Goal: Task Accomplishment & Management: Use online tool/utility

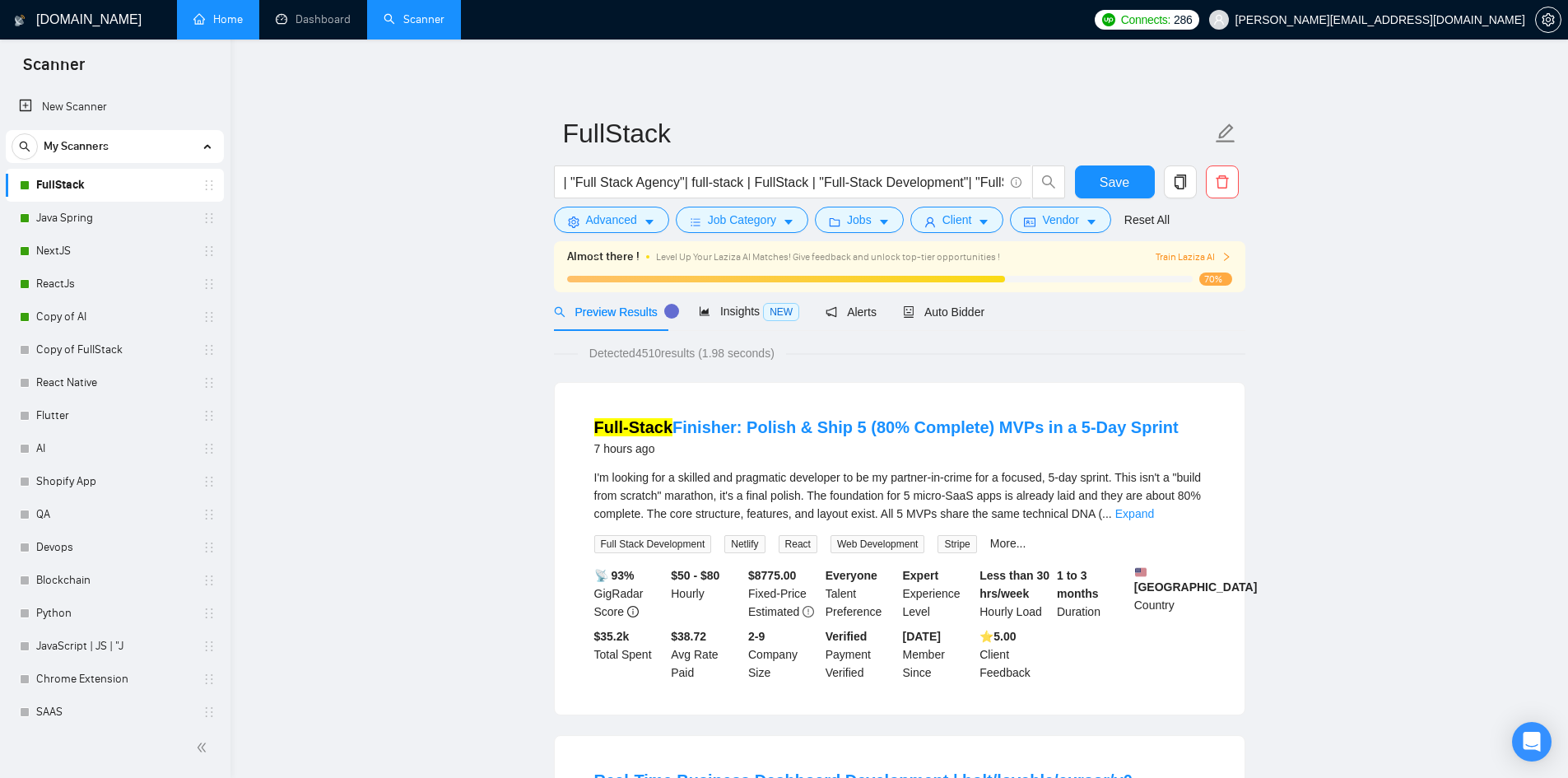
click at [237, 24] on link "Home" at bounding box center [218, 19] width 50 height 14
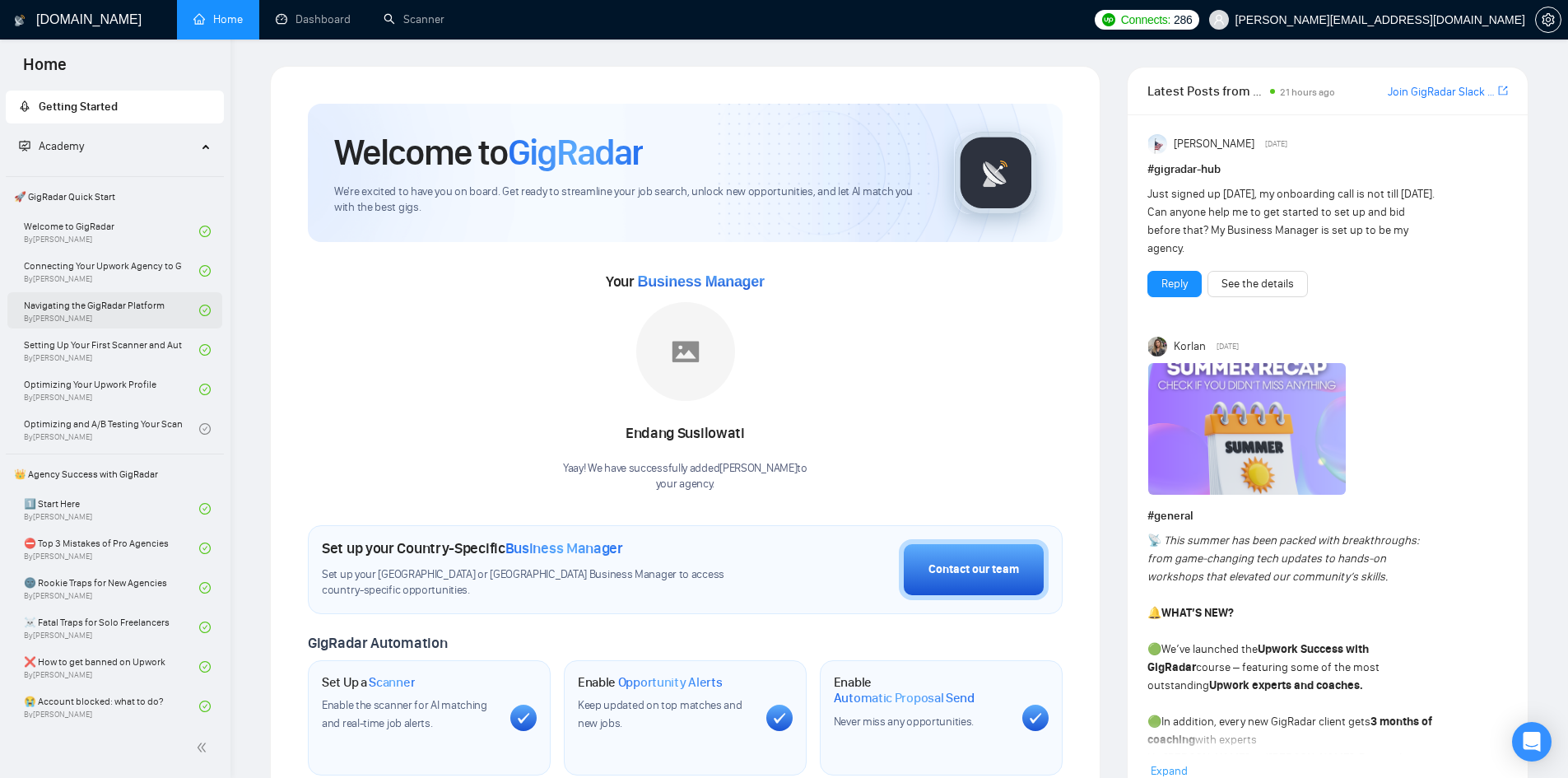
click at [118, 307] on link "Navigating the GigRadar Platform By [PERSON_NAME]" at bounding box center [111, 311] width 175 height 37
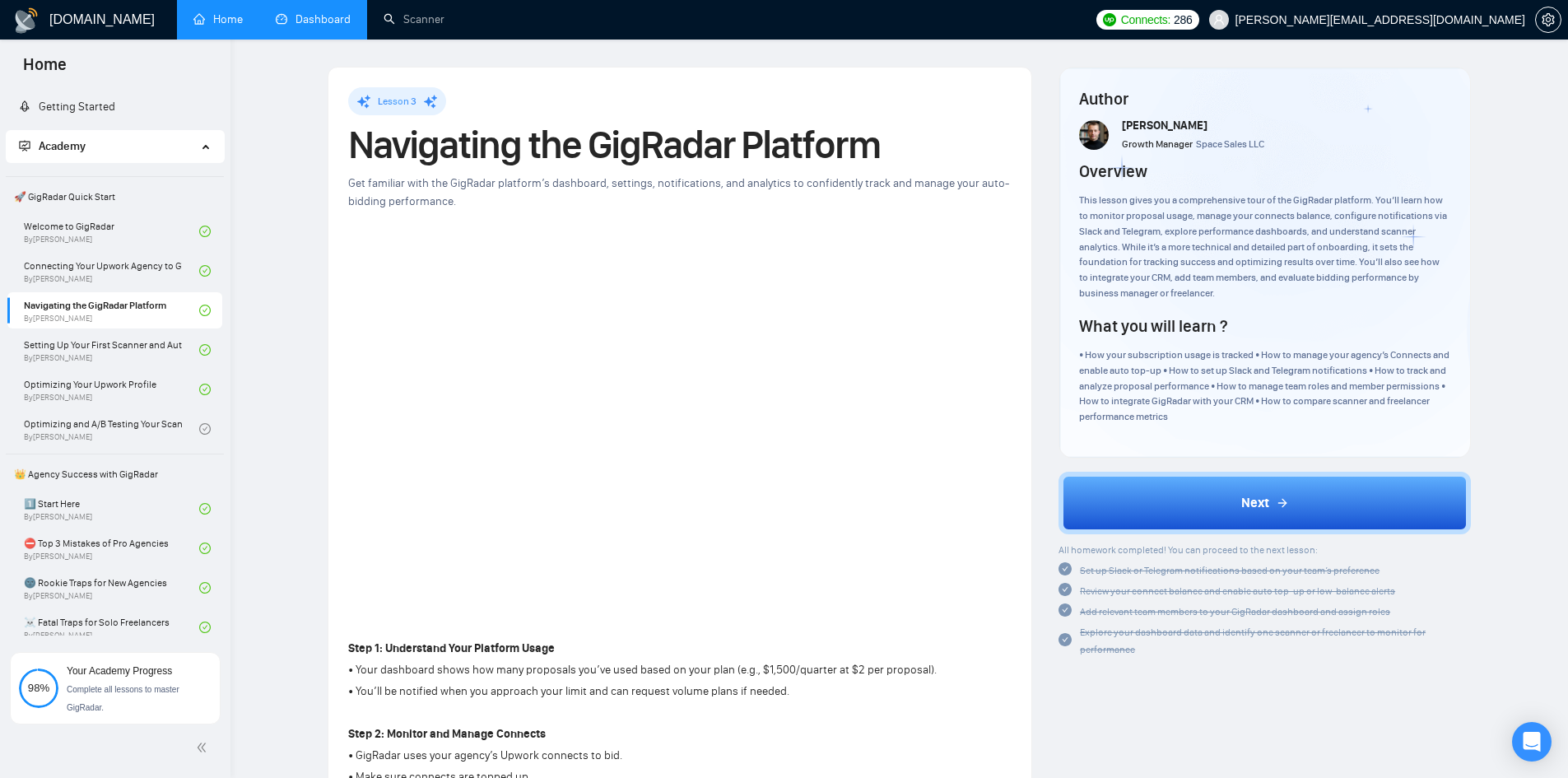
click at [300, 27] on link "Dashboard" at bounding box center [313, 19] width 75 height 14
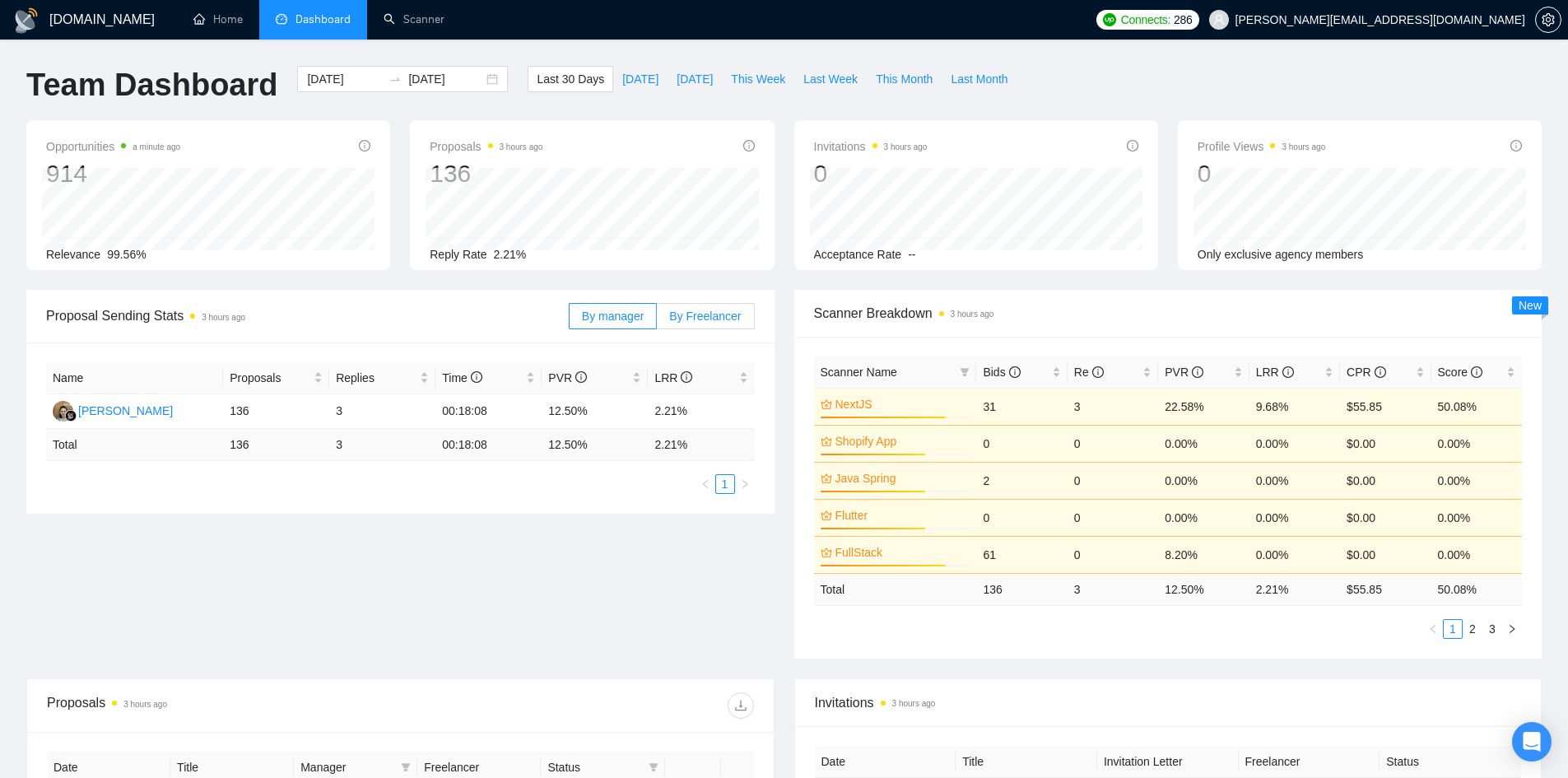
click at [740, 319] on span "By Freelancer" at bounding box center [705, 316] width 71 height 13
click at [657, 320] on input "By Freelancer" at bounding box center [657, 320] width 0 height 0
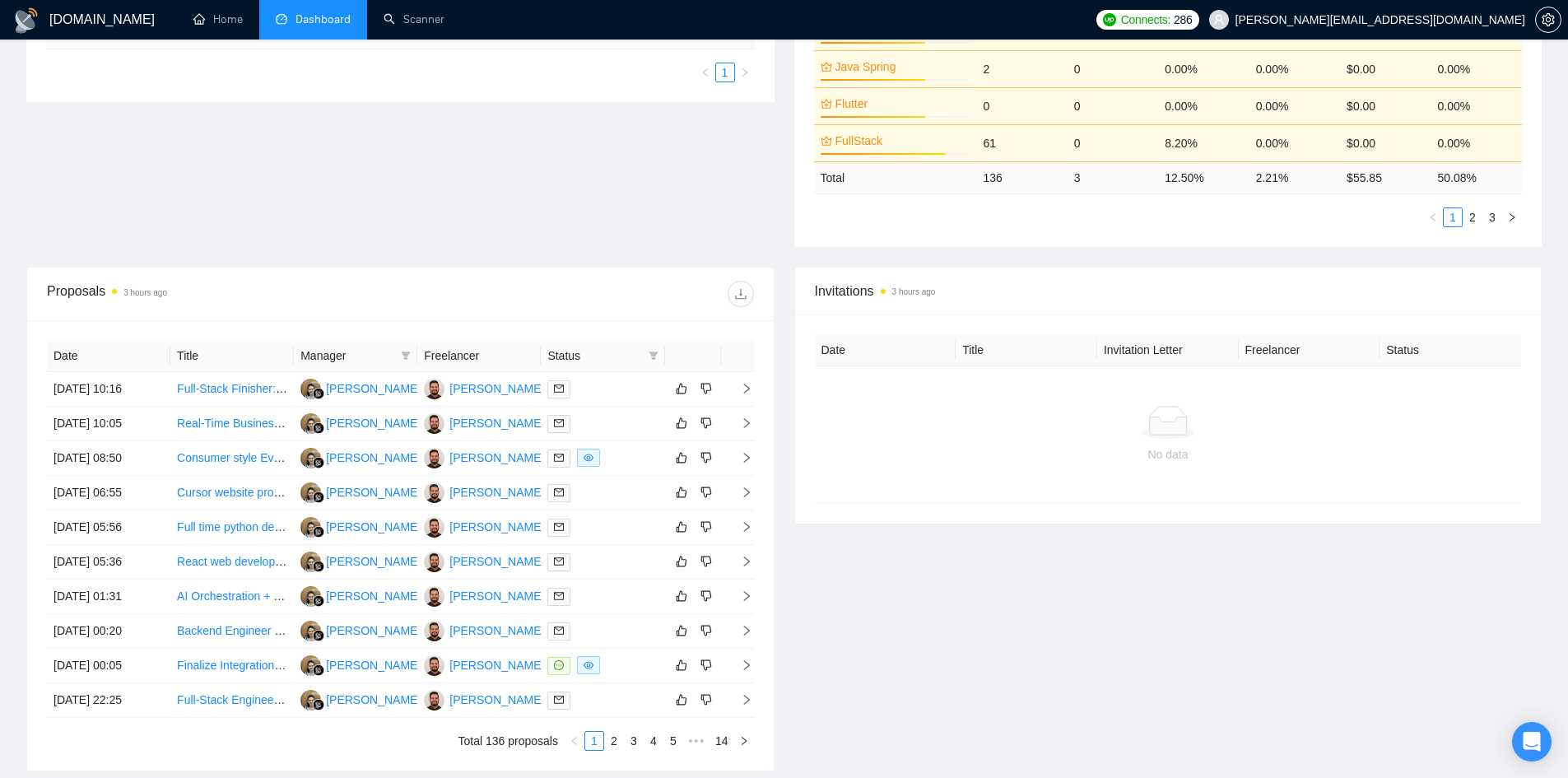
scroll to position [551, 0]
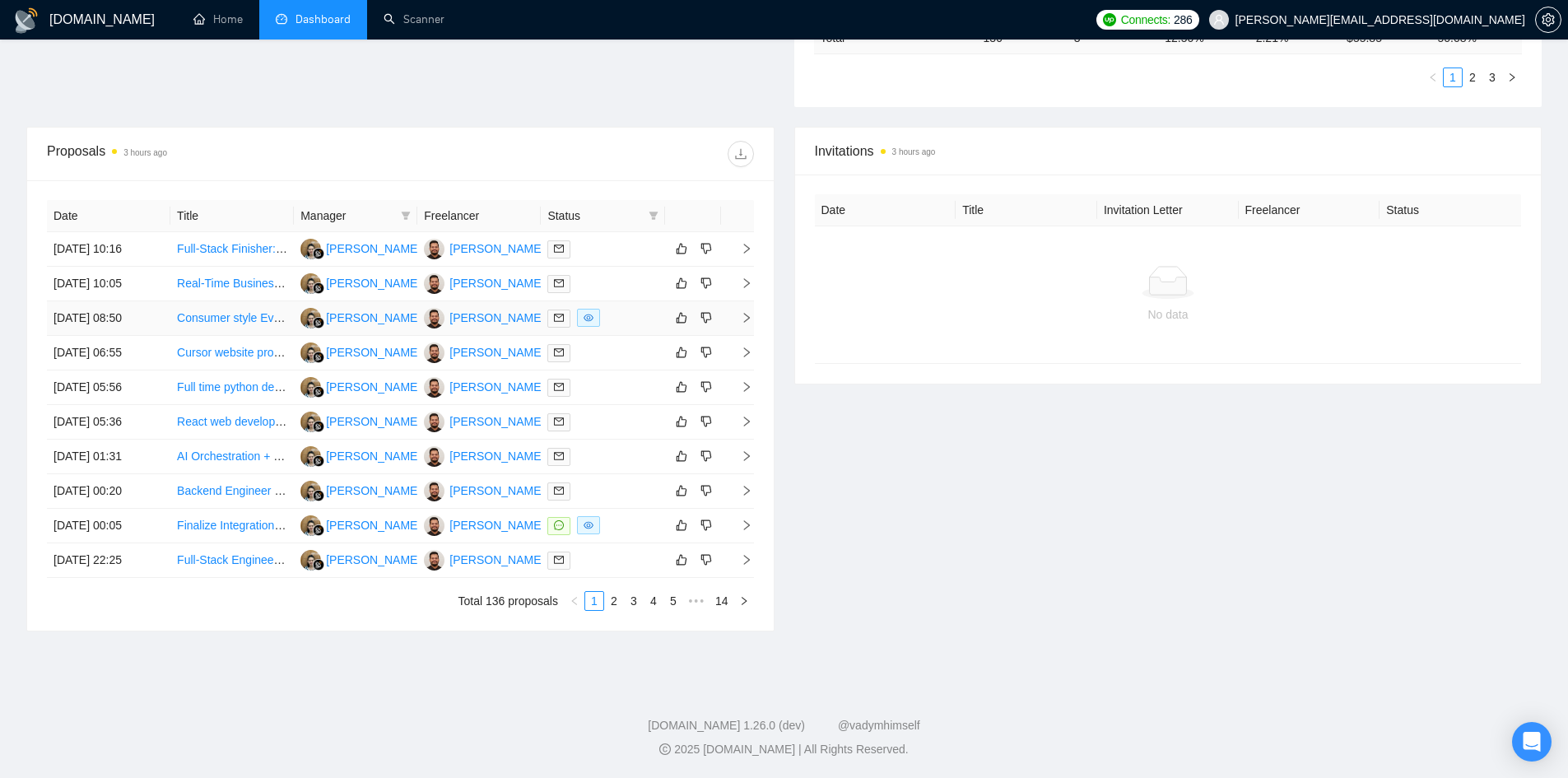
drag, startPoint x: 203, startPoint y: 316, endPoint x: 137, endPoint y: 729, distance: 418.2
click at [136, 734] on div "GigRadar.io 1.26.0 (dev) @vadymhimself" at bounding box center [784, 726] width 1541 height 17
click at [743, 316] on icon "right" at bounding box center [747, 318] width 12 height 12
click at [745, 316] on icon "right" at bounding box center [747, 318] width 12 height 12
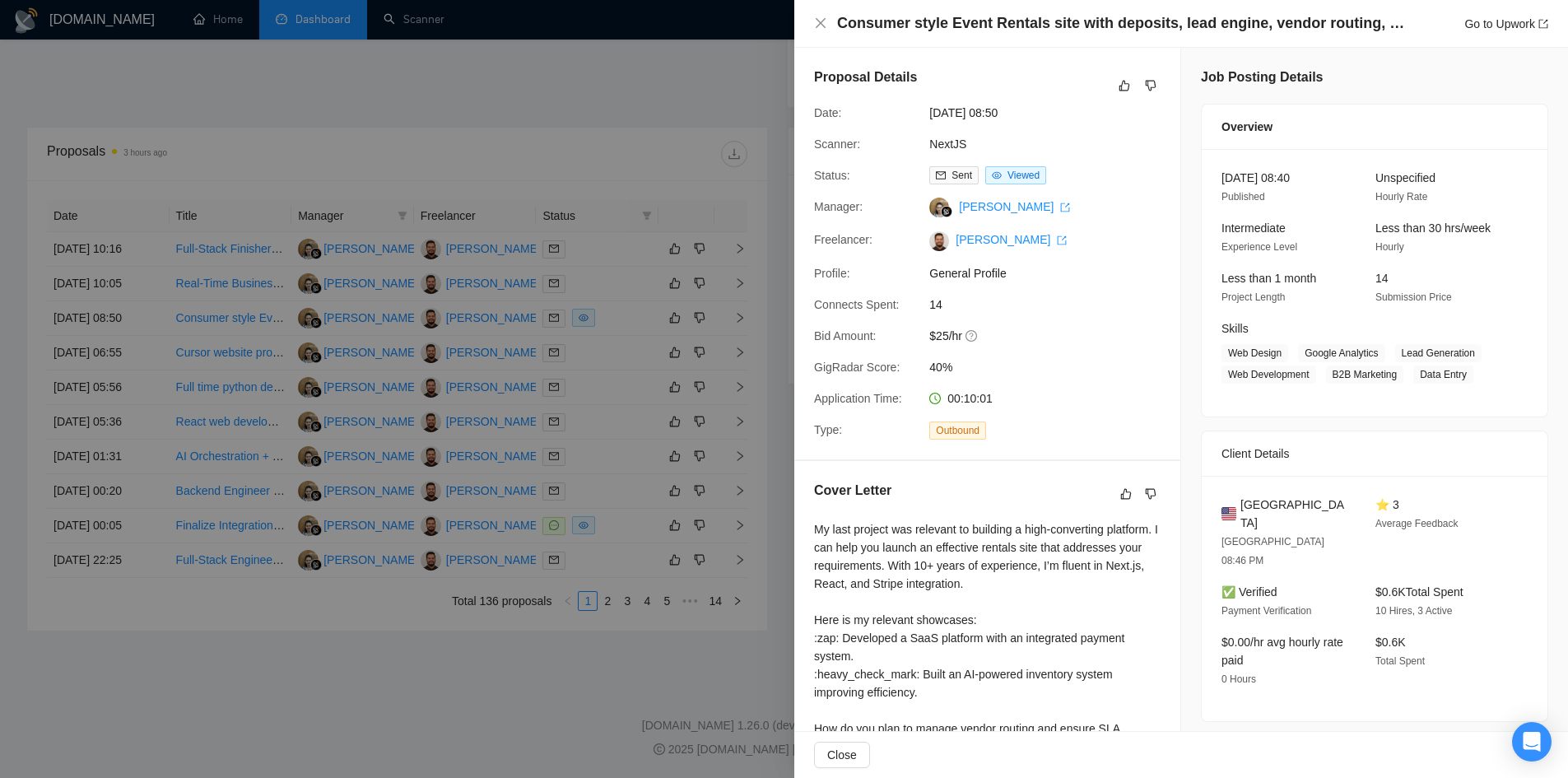
scroll to position [412, 0]
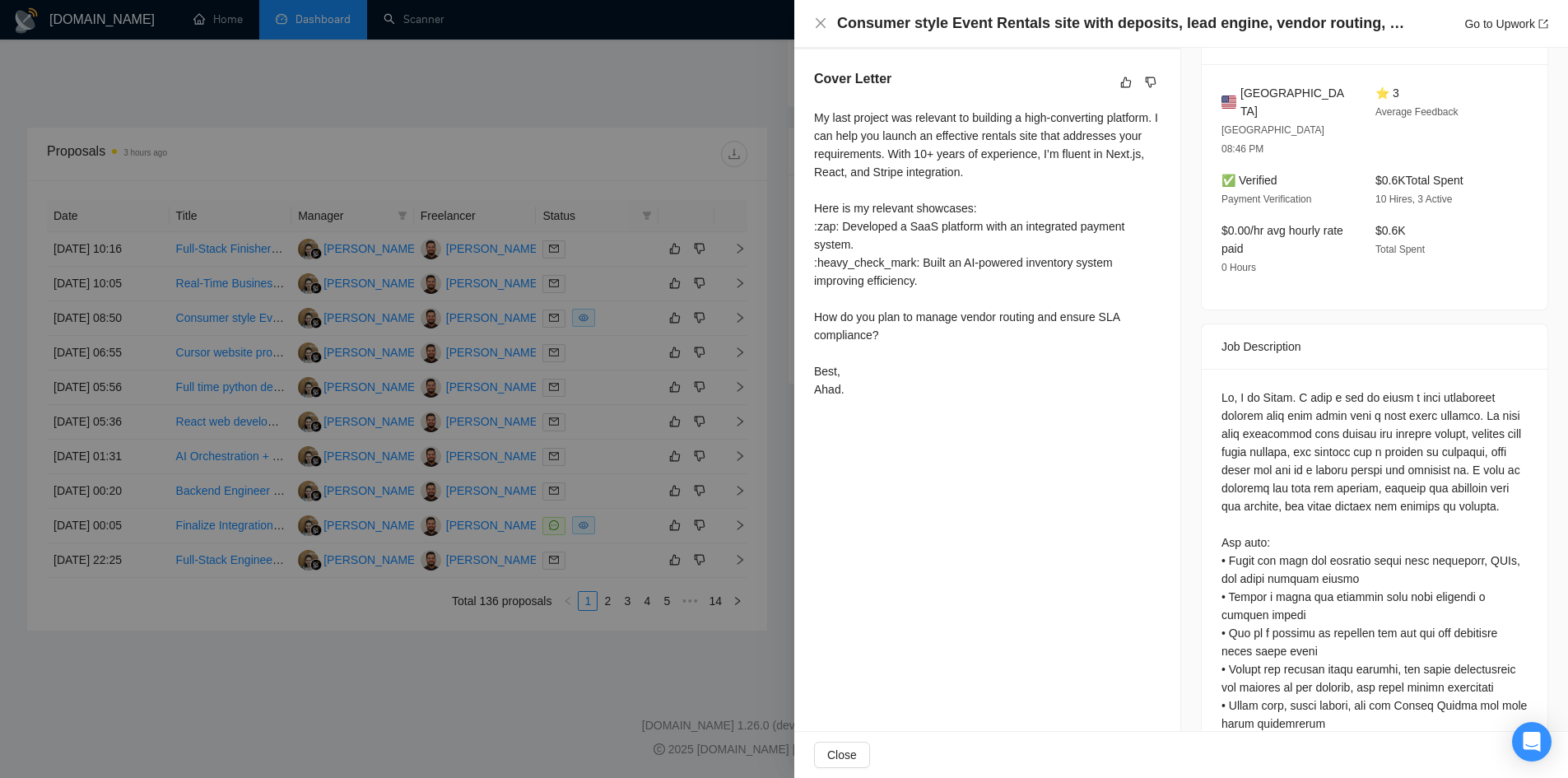
click at [121, 340] on div at bounding box center [784, 389] width 1568 height 778
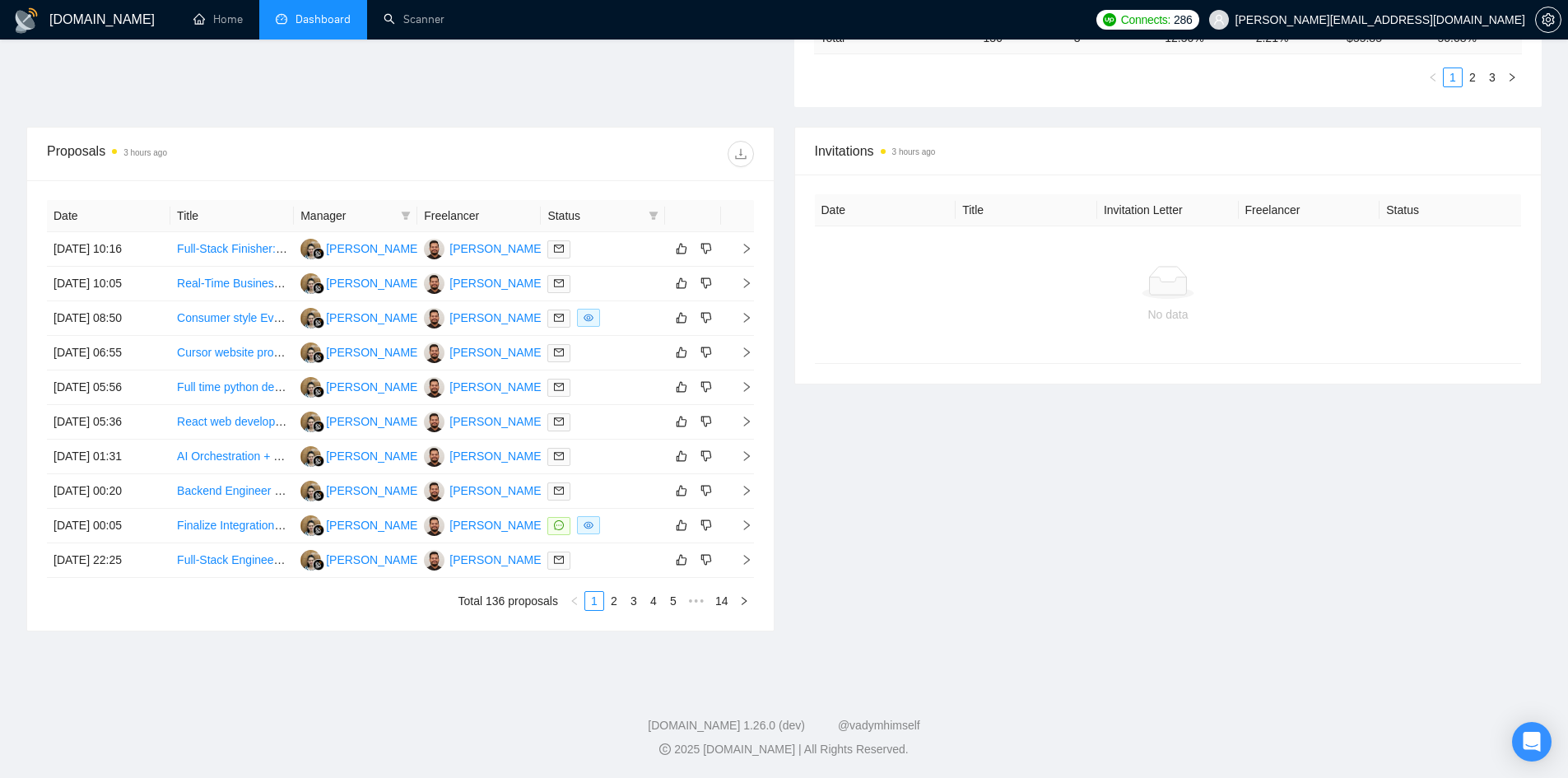
scroll to position [0, 0]
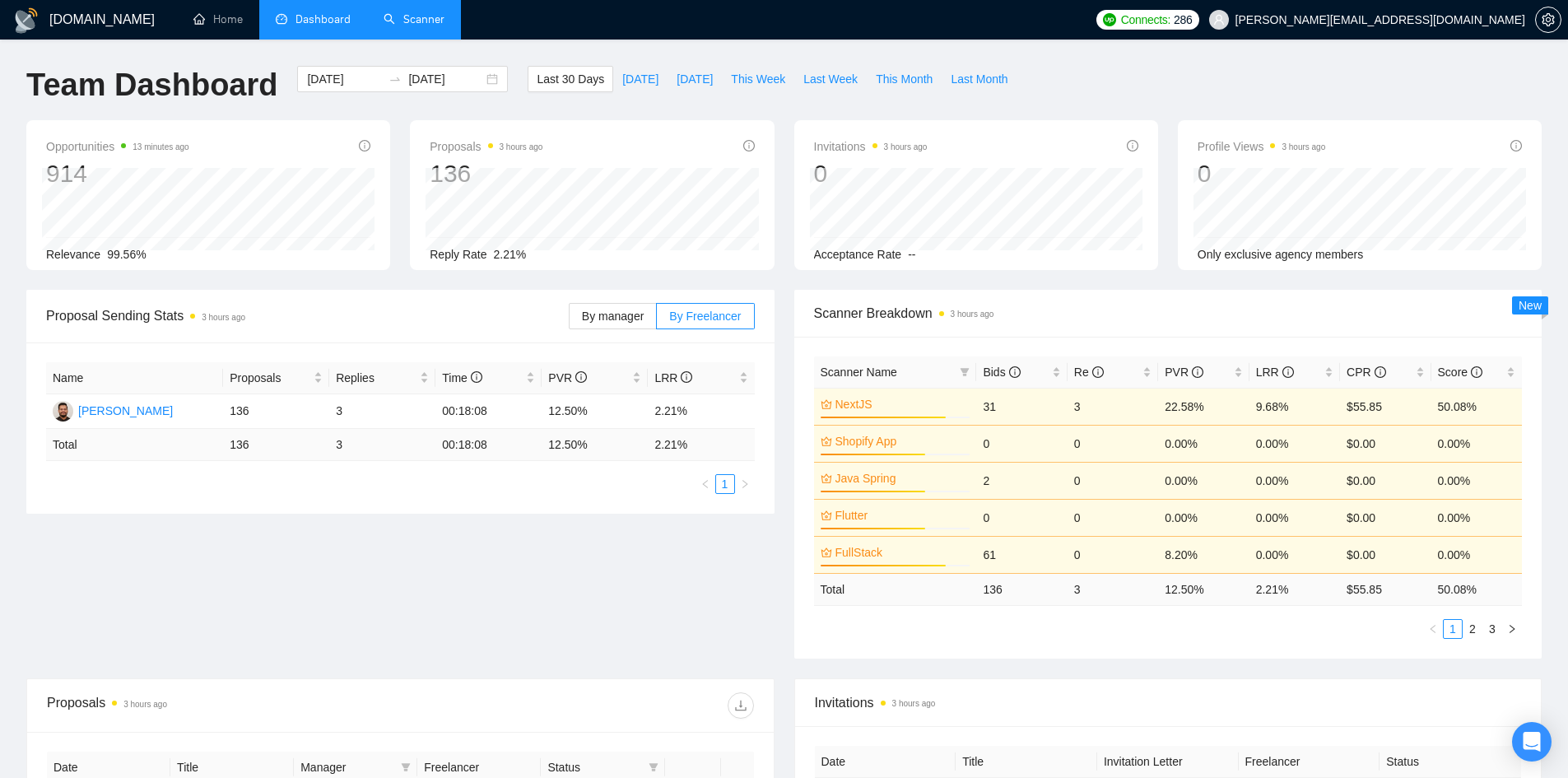
click at [423, 12] on link "Scanner" at bounding box center [413, 19] width 61 height 14
click at [423, 0] on li "Scanner" at bounding box center [413, 20] width 94 height 40
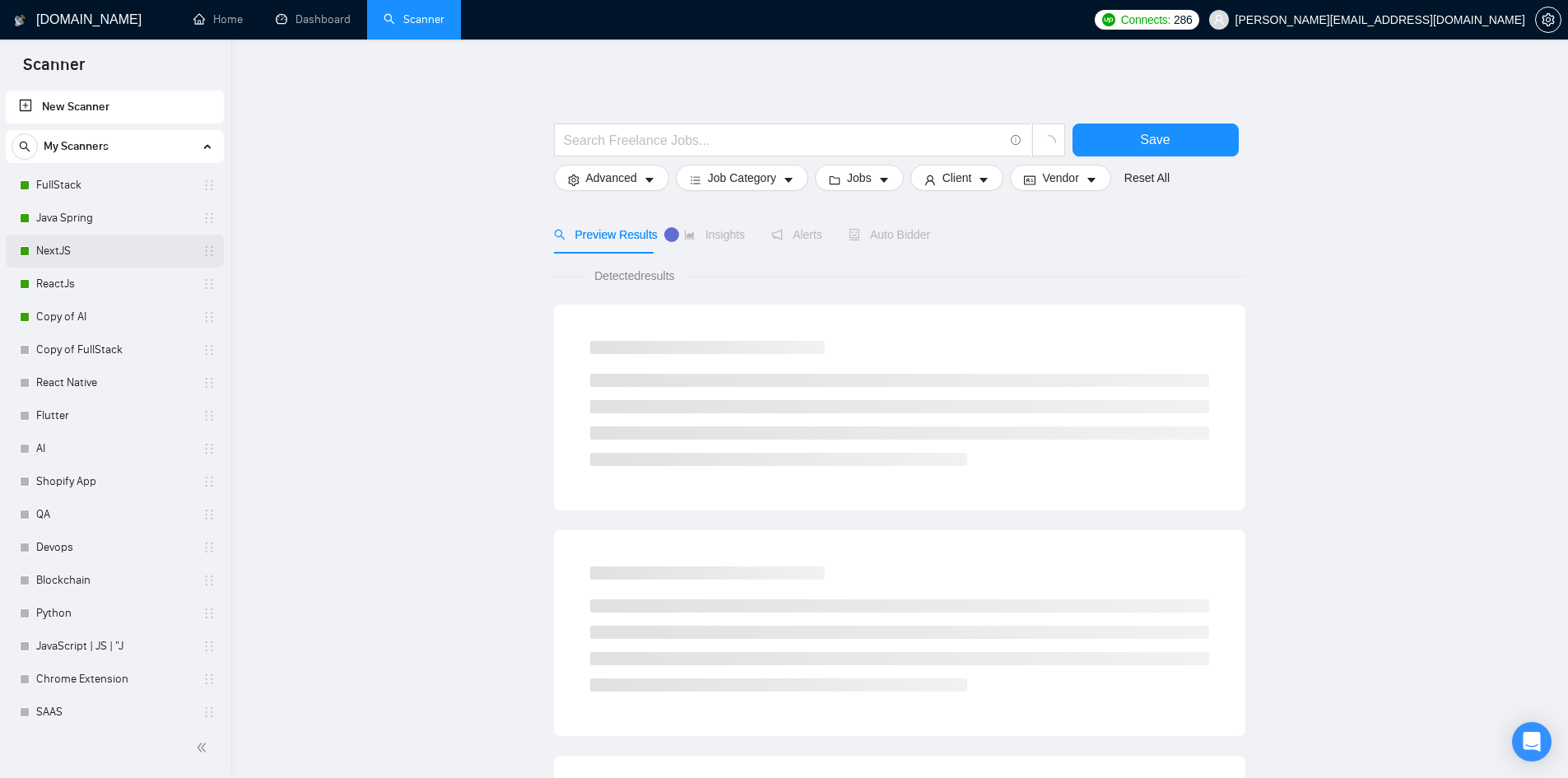
click at [74, 255] on link "NextJS" at bounding box center [115, 252] width 156 height 33
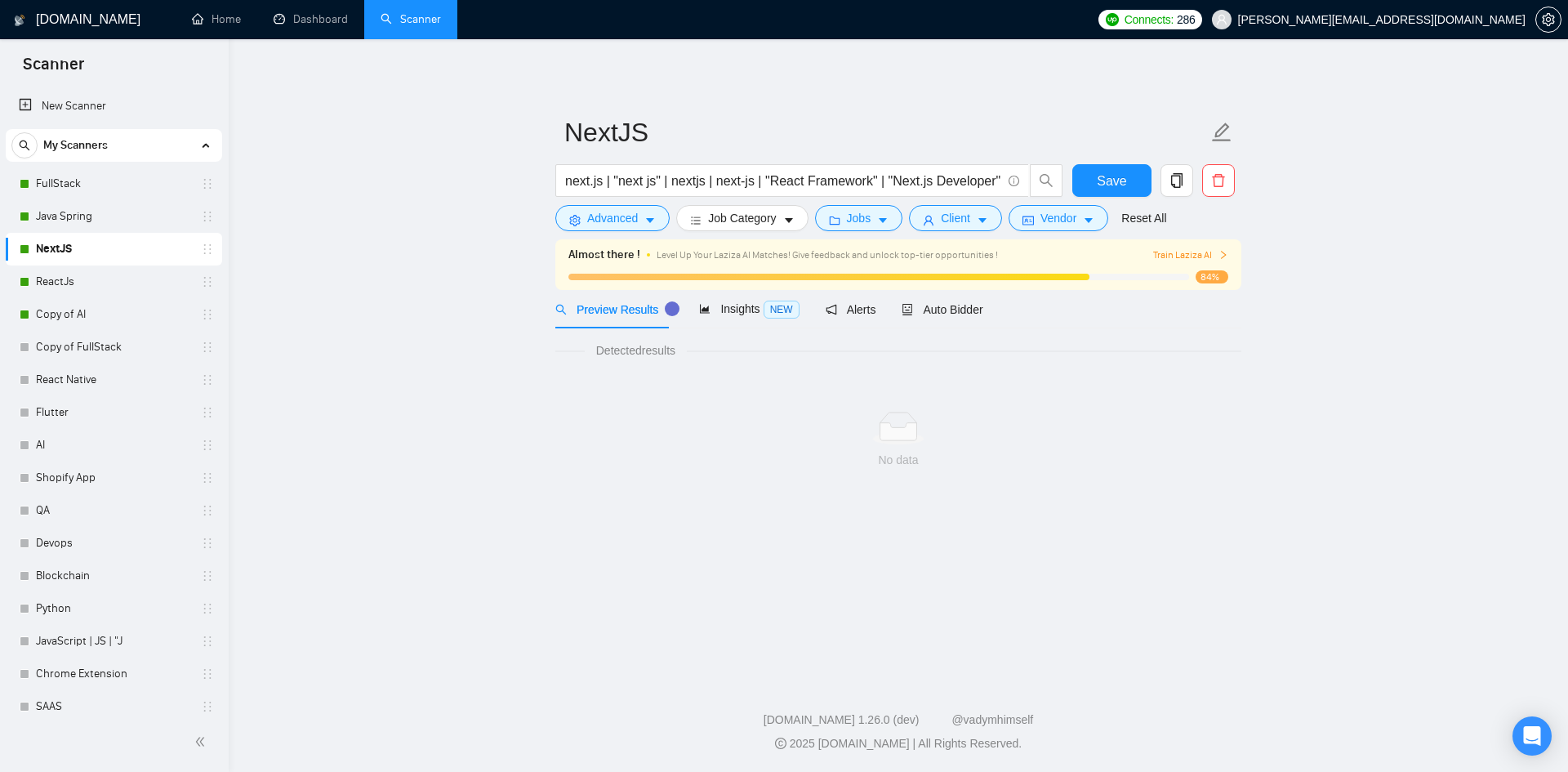
click at [74, 254] on link "NextJS" at bounding box center [114, 250] width 155 height 33
click at [1040, 219] on span "Vendor" at bounding box center [1058, 218] width 36 height 18
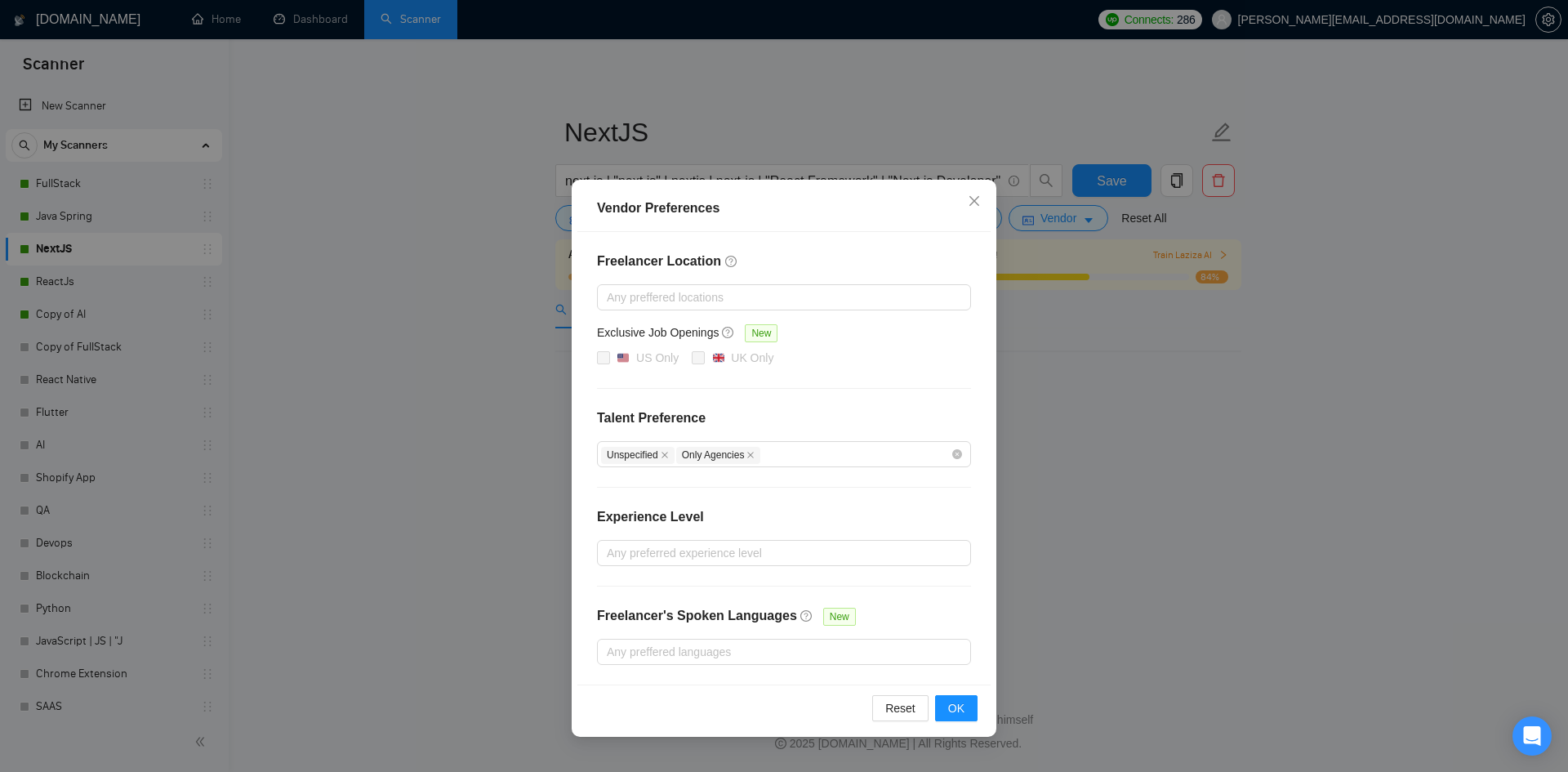
click at [1112, 456] on div "Vendor Preferences Freelancer Location Any preffered locations Exclusive Job Op…" at bounding box center [784, 386] width 1568 height 772
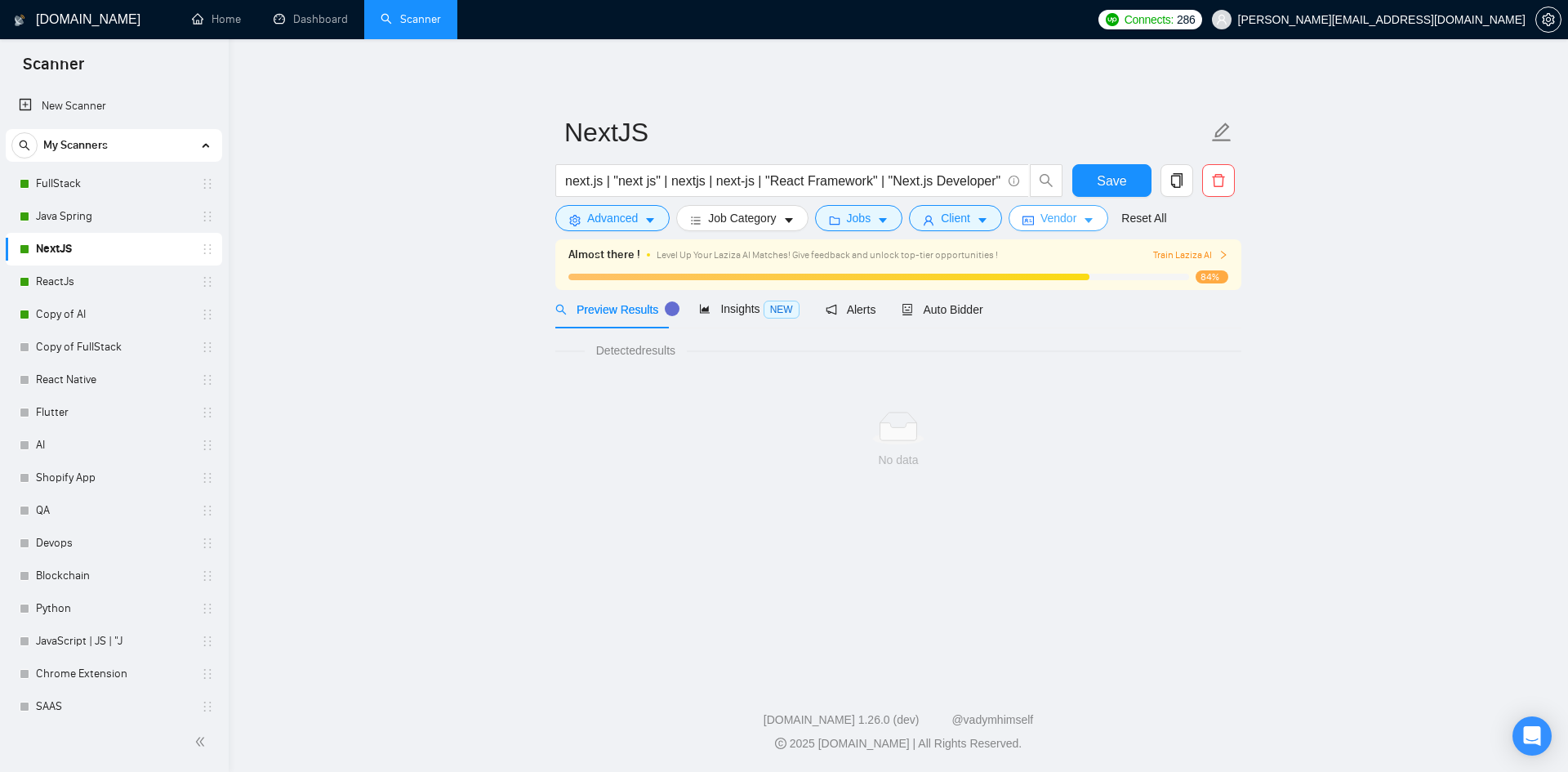
click at [1076, 213] on button "Vendor" at bounding box center [1058, 218] width 100 height 26
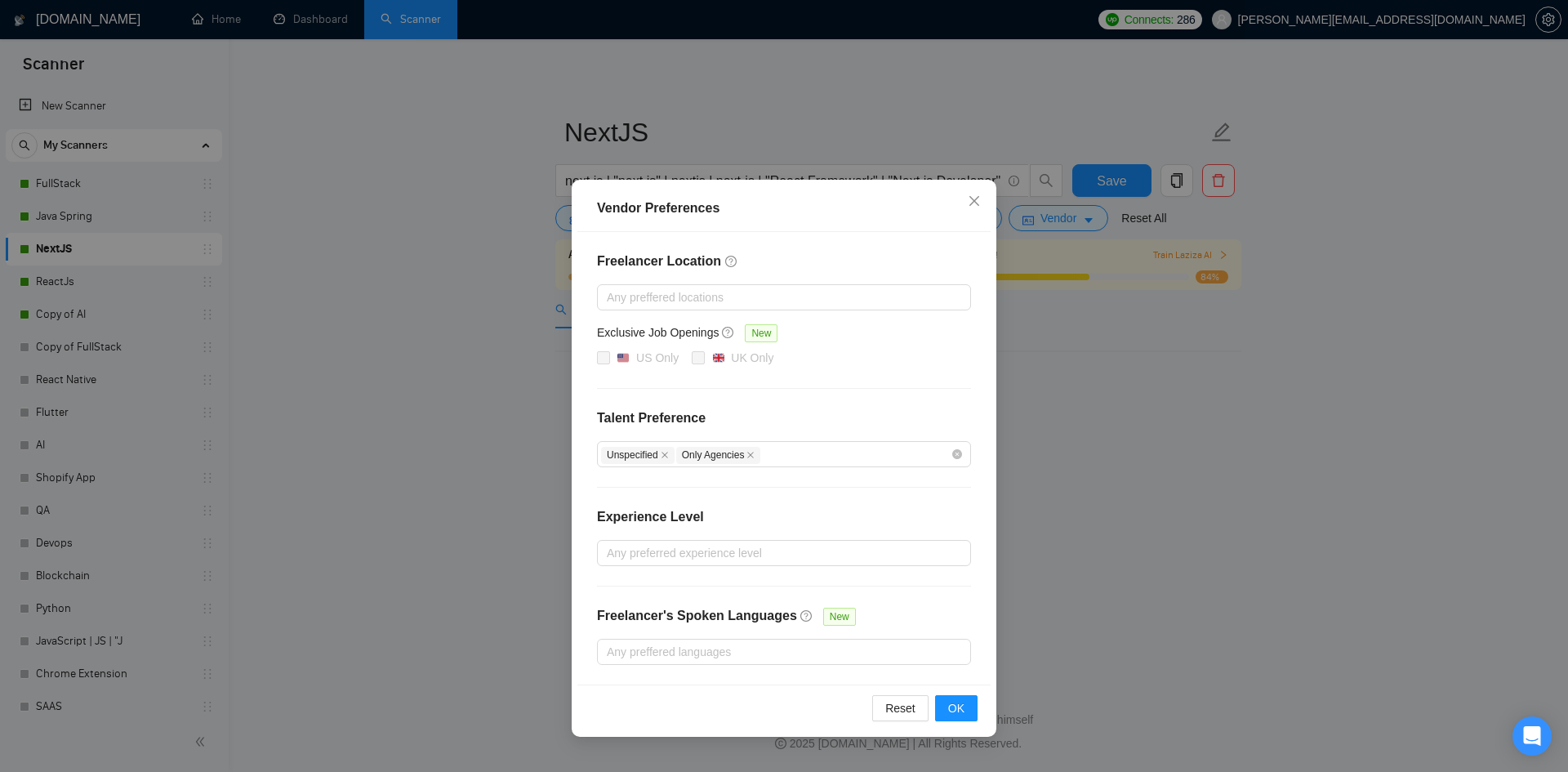
click at [1106, 500] on div "Vendor Preferences Freelancer Location Any preffered locations Exclusive Job Op…" at bounding box center [784, 386] width 1568 height 772
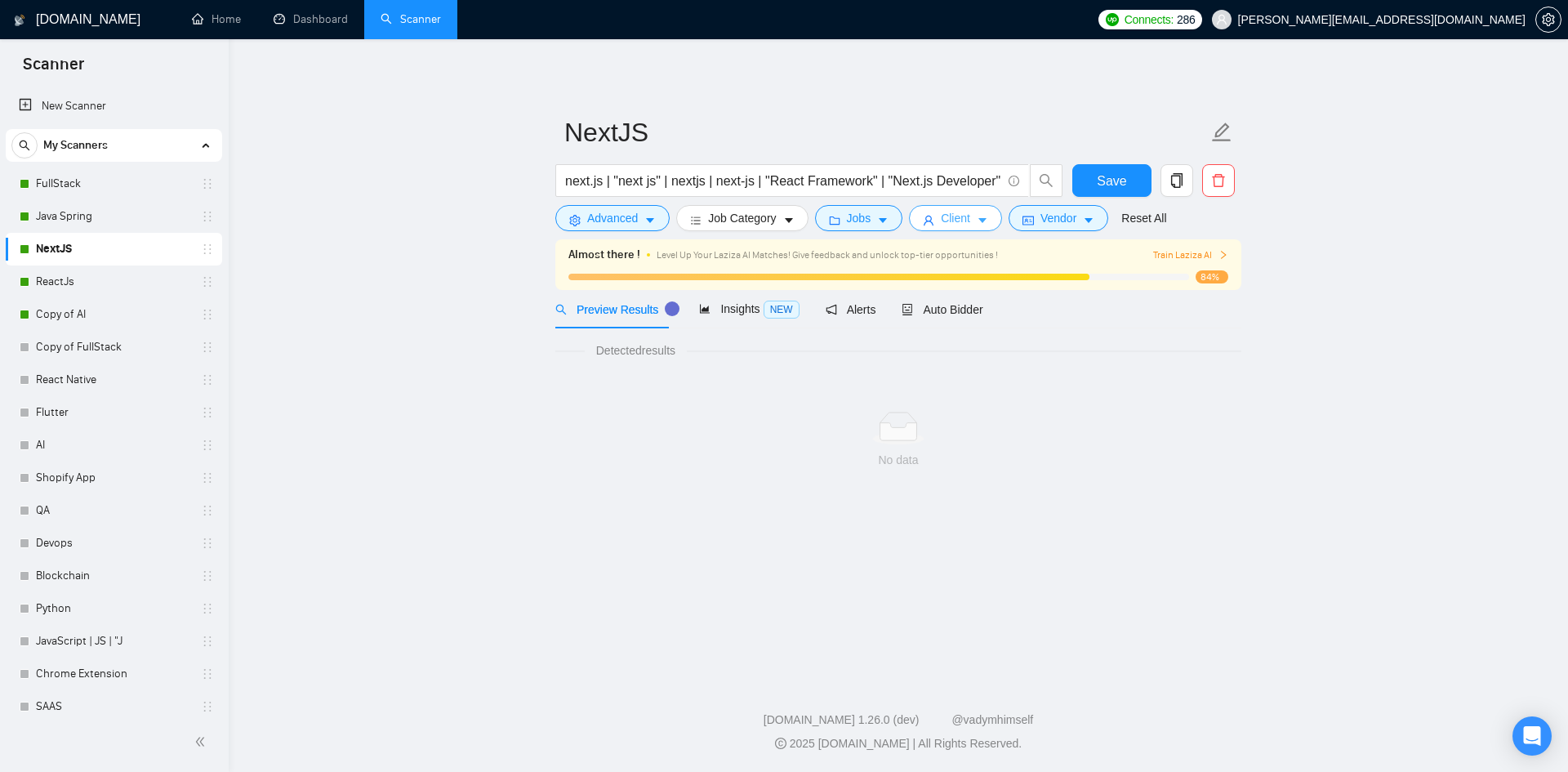
click at [922, 227] on button "Client" at bounding box center [955, 218] width 93 height 26
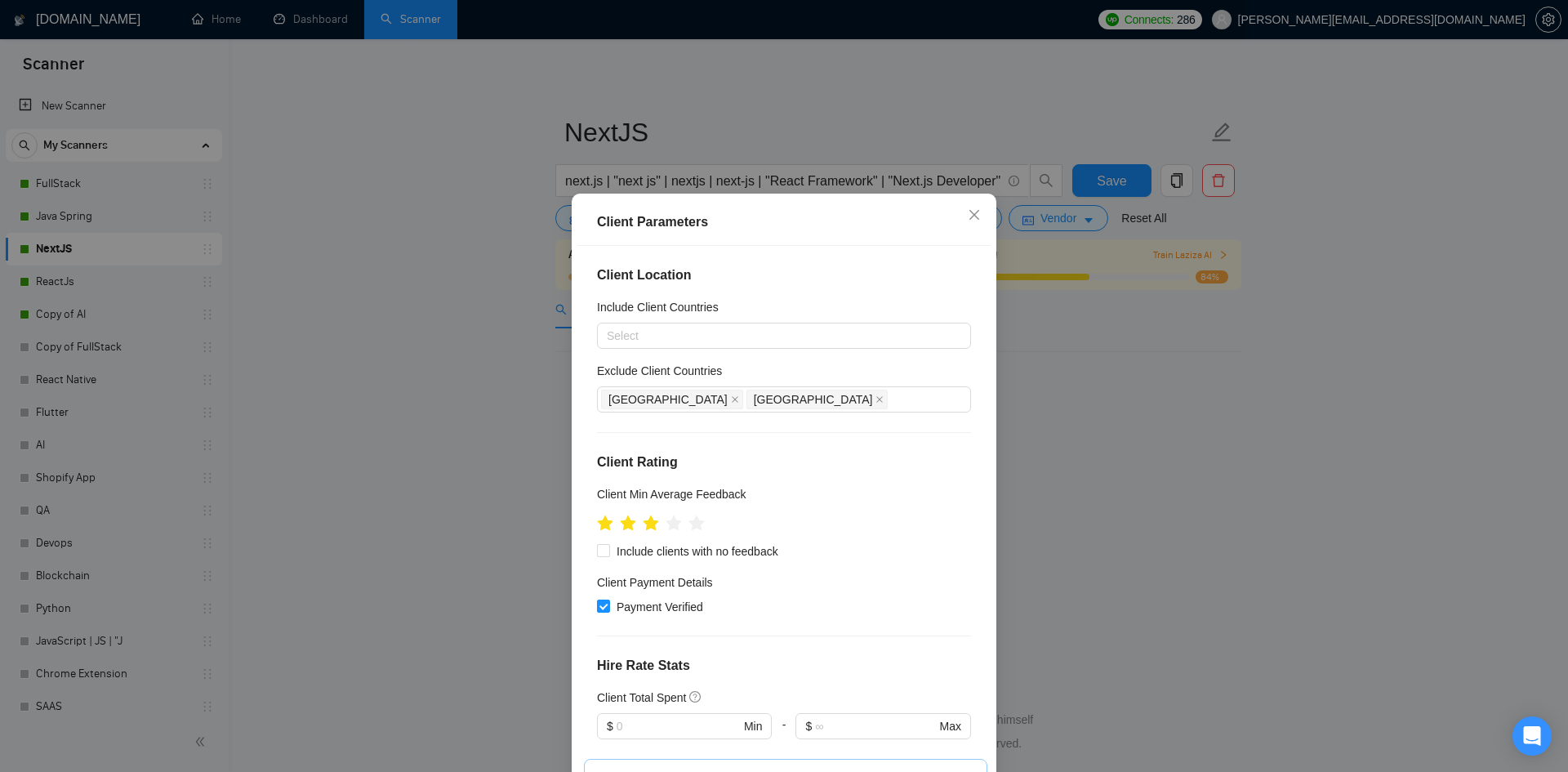
click at [1129, 450] on div "Client Parameters Client Location Include Client Countries Select Exclude Clien…" at bounding box center [784, 386] width 1568 height 772
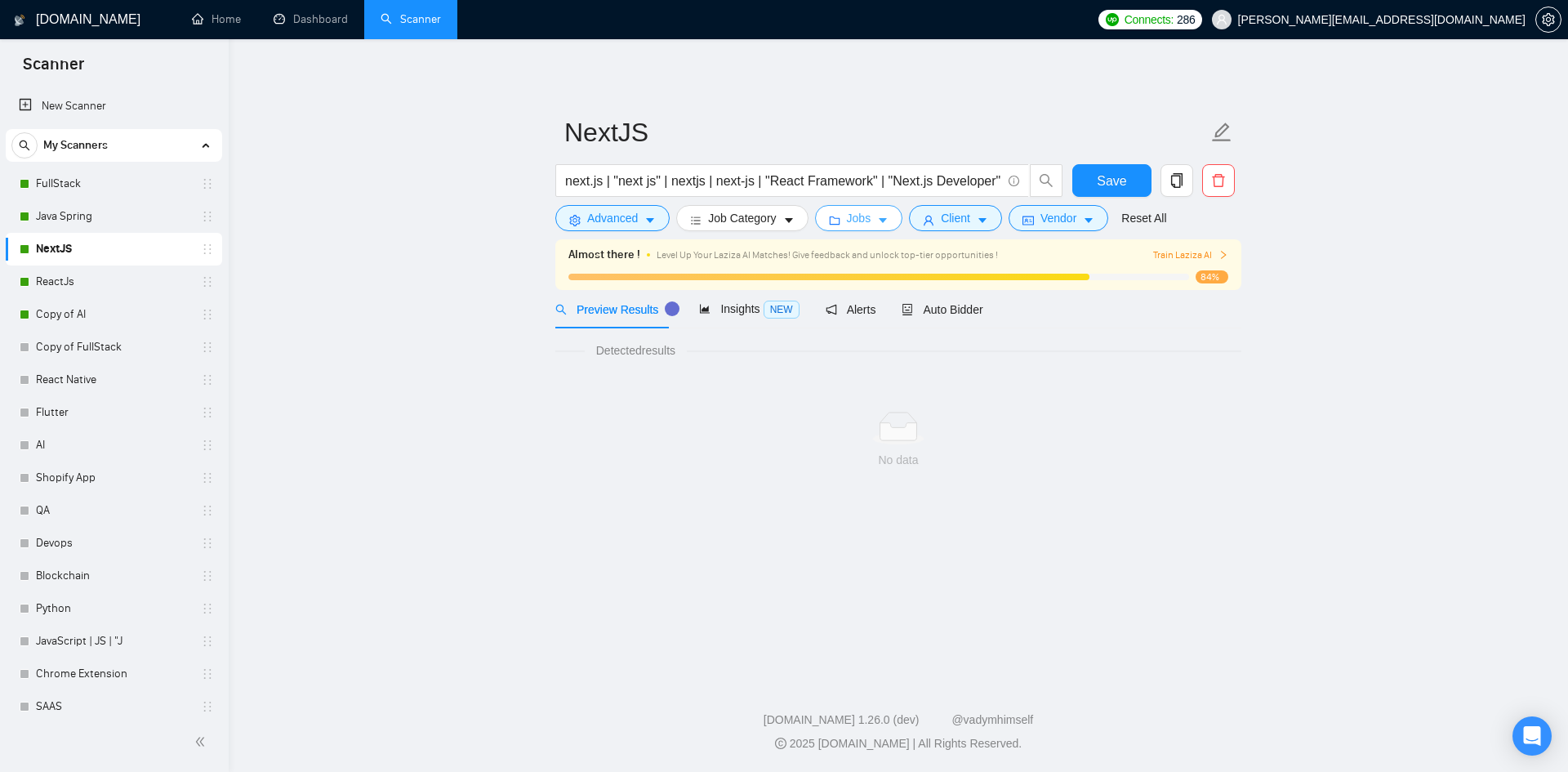
click at [855, 218] on span "Jobs" at bounding box center [859, 218] width 25 height 18
click at [855, 771] on div "Job Preferences Budget Project Type All Fixed Price Hourly Rate Fixed Price Bud…" at bounding box center [784, 772] width 1568 height 0
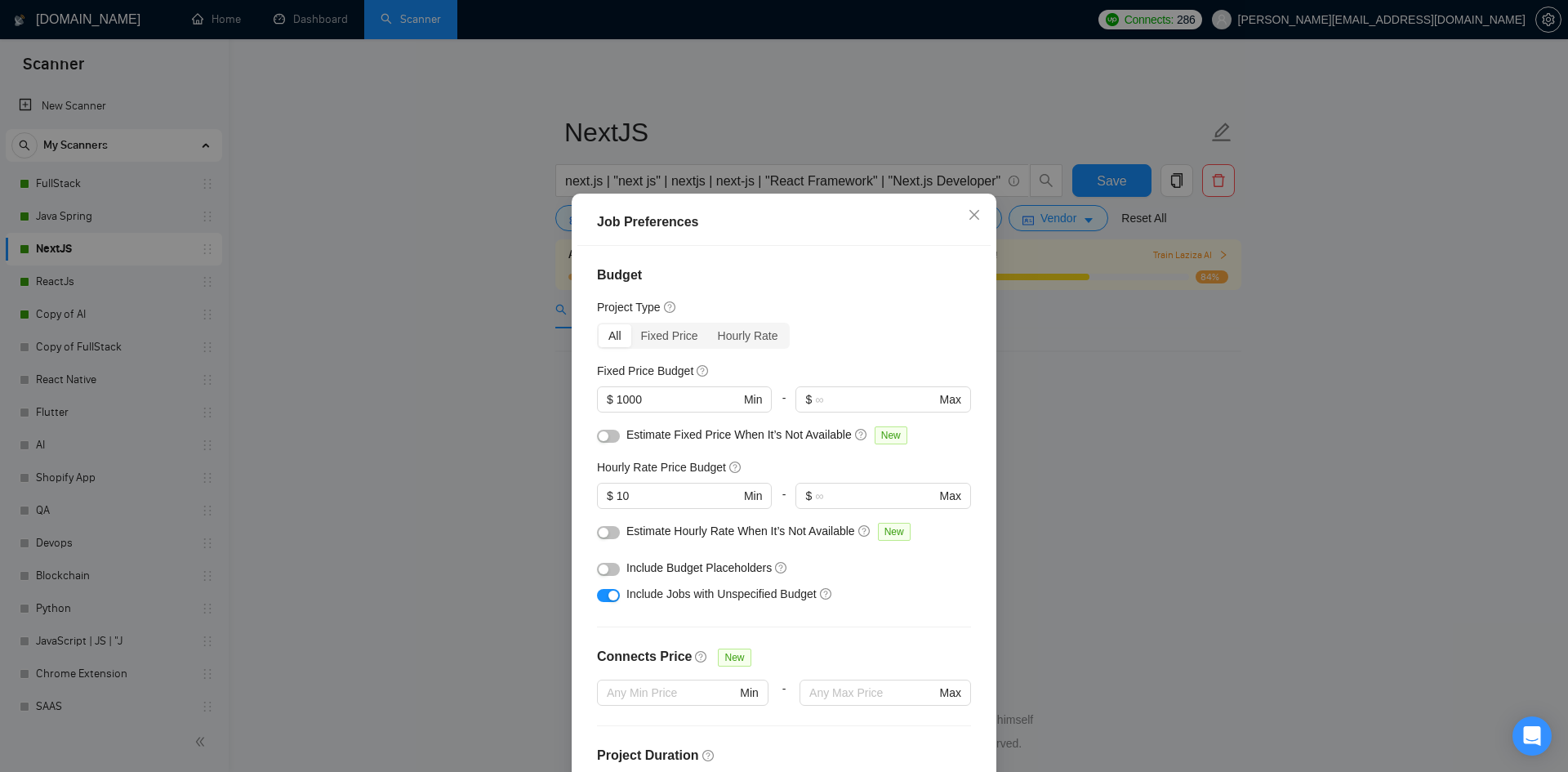
scroll to position [380, 0]
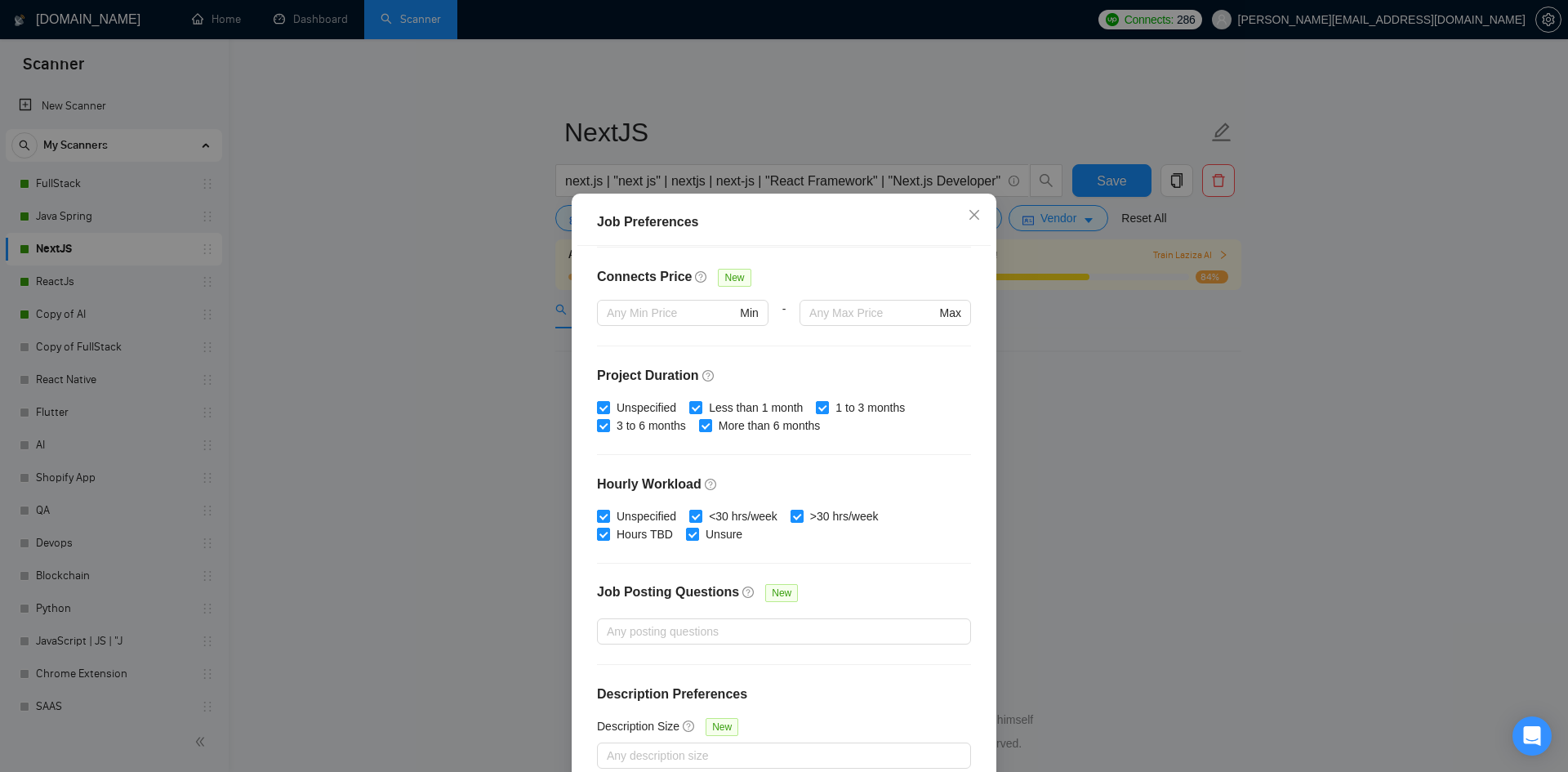
click at [1141, 514] on div "Job Preferences Budget Project Type All Fixed Price Hourly Rate Fixed Price Bud…" at bounding box center [784, 386] width 1568 height 772
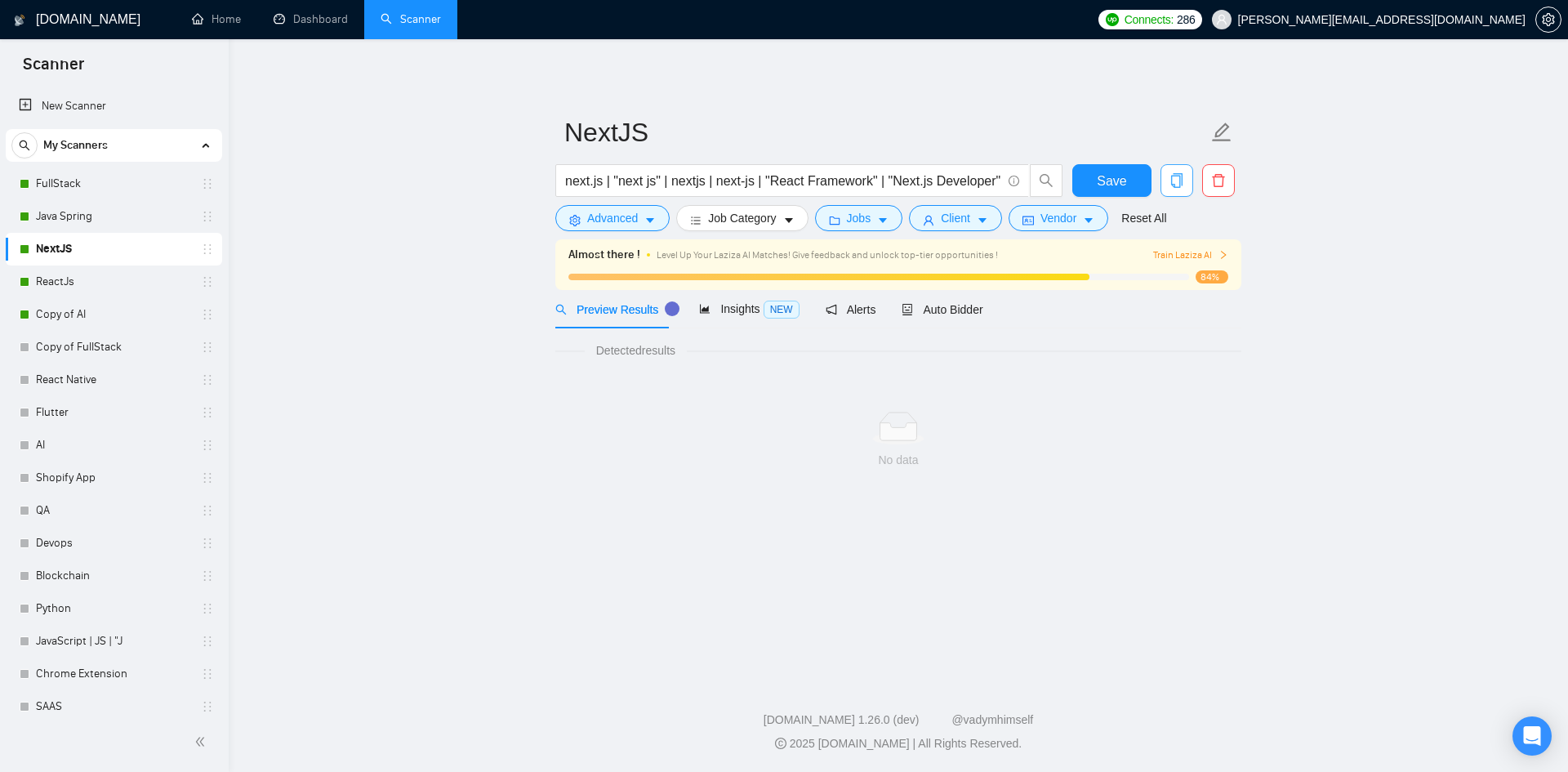
click at [1183, 180] on icon "copy" at bounding box center [1177, 180] width 12 height 15
click at [639, 227] on button "Advanced" at bounding box center [612, 218] width 114 height 26
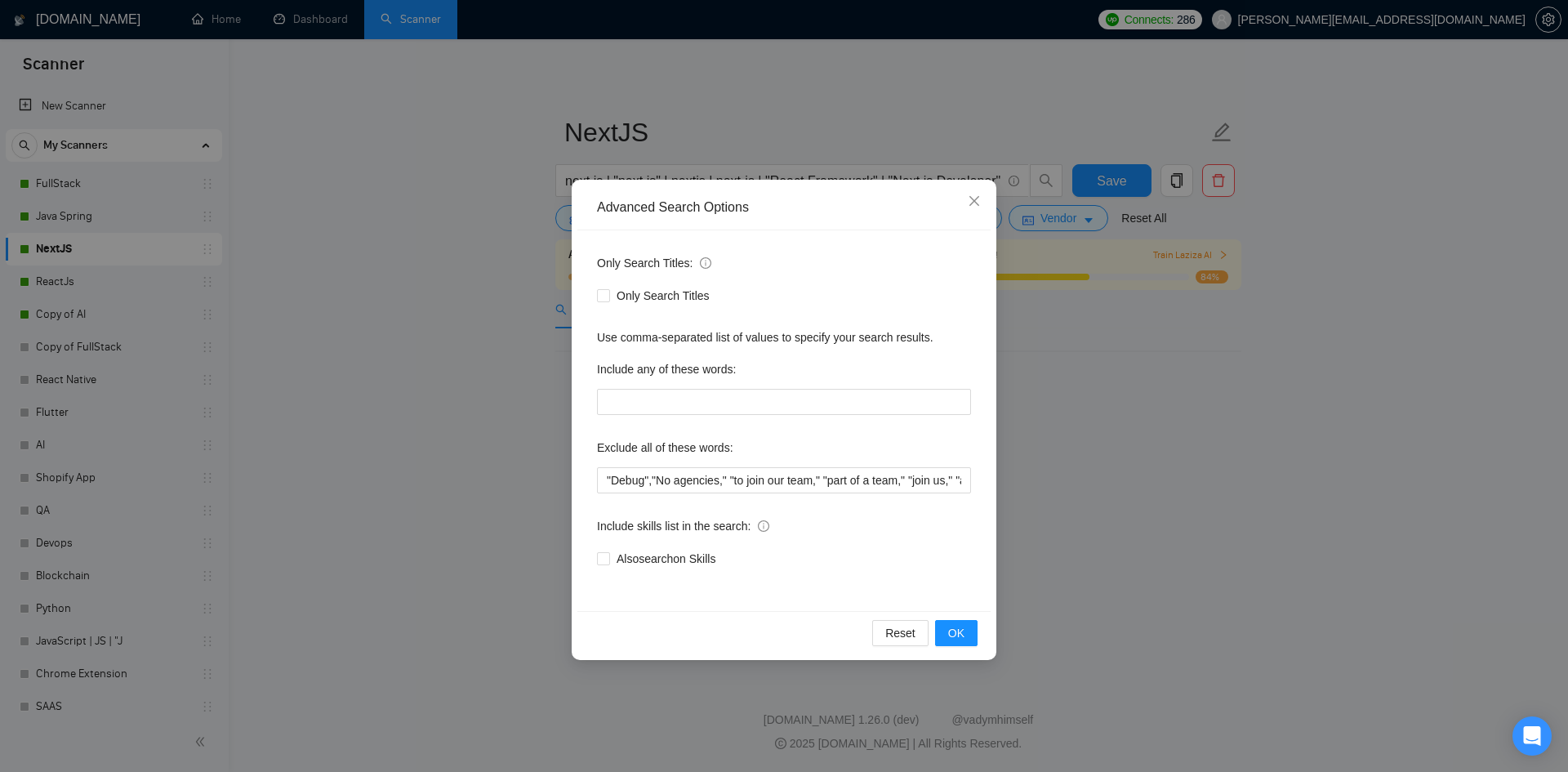
click at [306, 209] on div "Advanced Search Options Only Search Titles: Only Search Titles Use comma-separa…" at bounding box center [784, 386] width 1568 height 772
